Goal: Task Accomplishment & Management: Complete application form

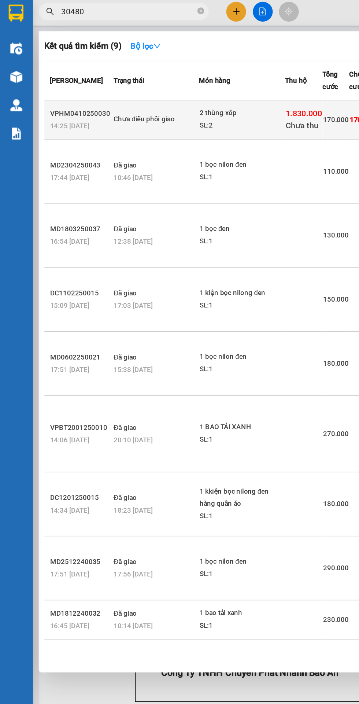
type input "30480"
click at [112, 83] on div "Chưa điều phối giao" at bounding box center [101, 79] width 55 height 8
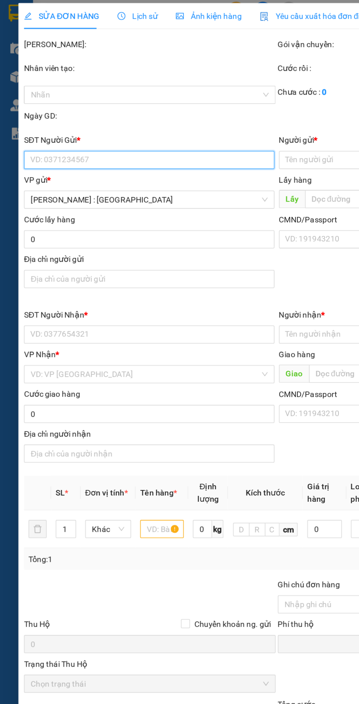
type input "0977600422"
type input "sơn"
type input "0906330480"
type input "c tuyết"
checkbox input "true"
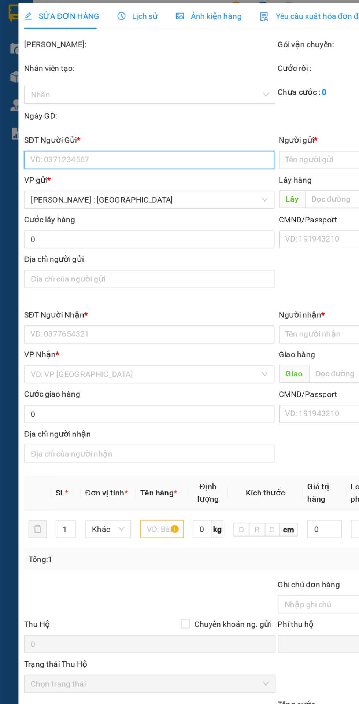
type input "q10"
type input "nhận nguyên kiện,giao nguyên kiện,bể vỡ k đền"
type input "170.000"
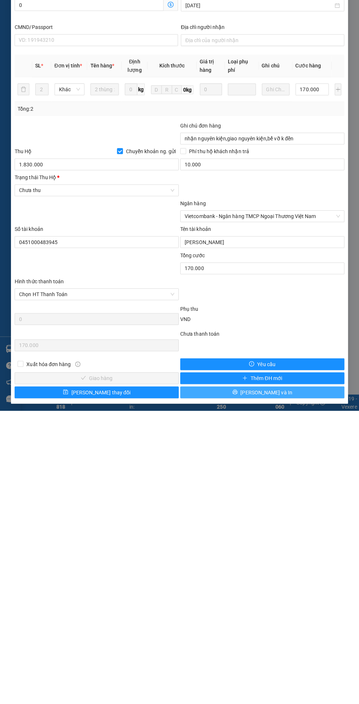
click at [284, 689] on button "[PERSON_NAME] và In" at bounding box center [261, 686] width 163 height 12
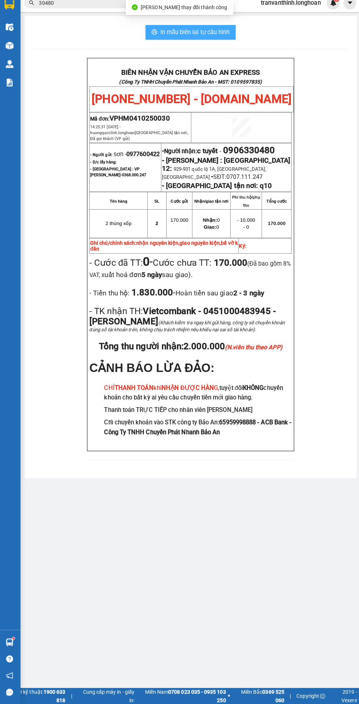
click at [199, 36] on span "In mẫu biên lai tự cấu hình" at bounding box center [194, 38] width 69 height 9
